Goal: Understand process/instructions: Learn about a topic

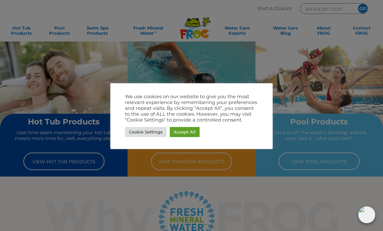
click at [184, 132] on link "Accept All" at bounding box center [185, 132] width 30 height 10
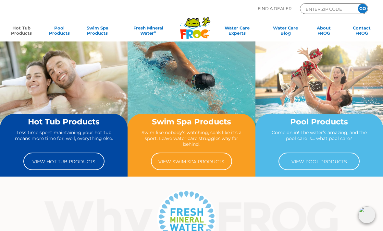
click at [20, 25] on link "Hot Tub Products" at bounding box center [21, 31] width 30 height 13
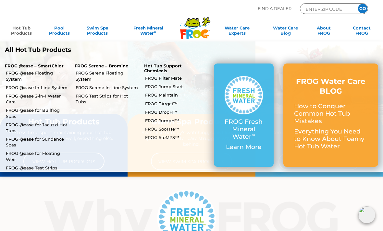
click at [53, 122] on link "FROG @ease for Jacuzzi Hot Tubs" at bounding box center [38, 128] width 64 height 12
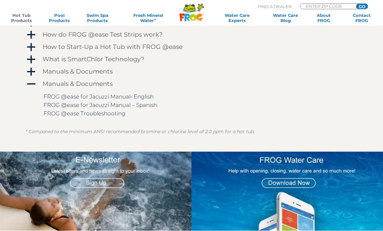
scroll to position [578, 0]
click at [144, 95] on link "FROG @ease for Jacuzzi Manual- English" at bounding box center [98, 96] width 110 height 6
